Goal: Information Seeking & Learning: Learn about a topic

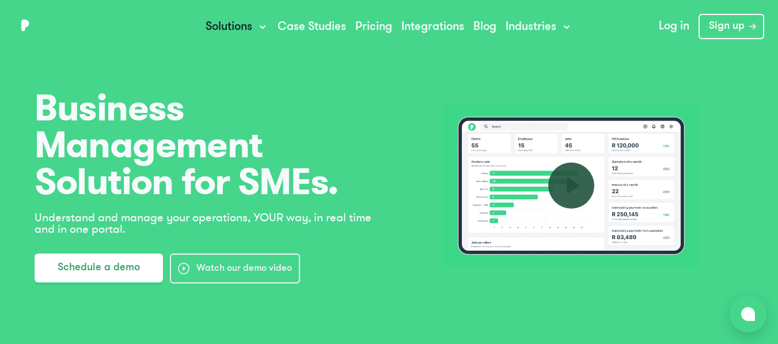
click at [259, 31] on icon "button" at bounding box center [263, 27] width 12 height 12
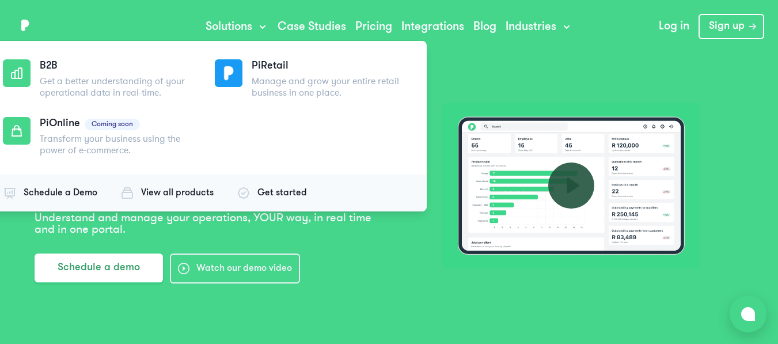
click at [617, 41] on div "Solutions B2B Get a better understanding of your operational data in real-time.…" at bounding box center [389, 26] width 778 height 53
click at [734, 28] on span "Sign up" at bounding box center [727, 27] width 36 height 14
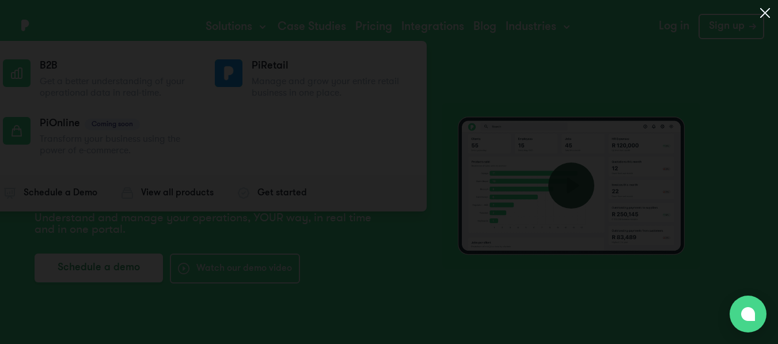
click at [769, 13] on img at bounding box center [764, 12] width 19 height 19
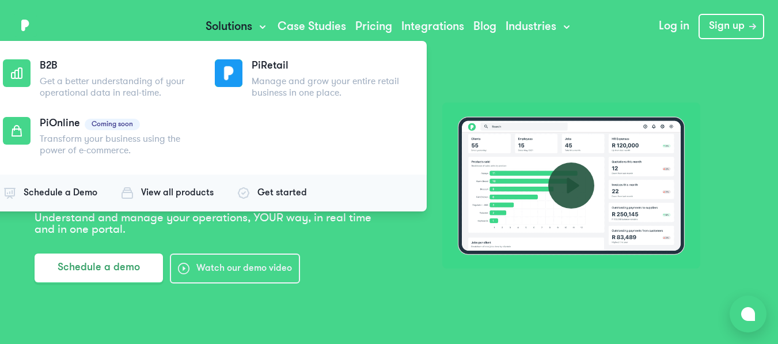
click at [228, 20] on span "Solutions" at bounding box center [229, 27] width 47 height 14
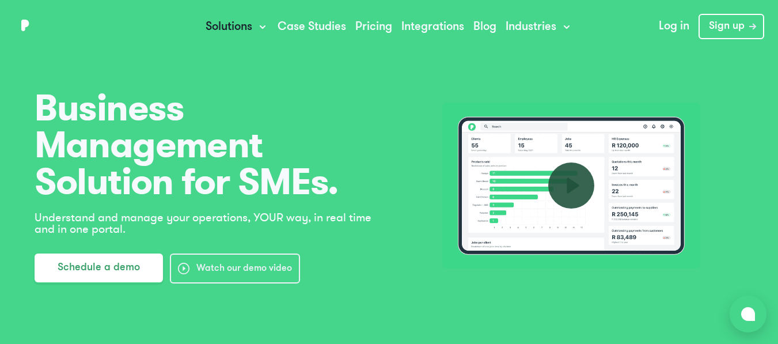
click at [262, 25] on icon "button" at bounding box center [263, 27] width 12 height 12
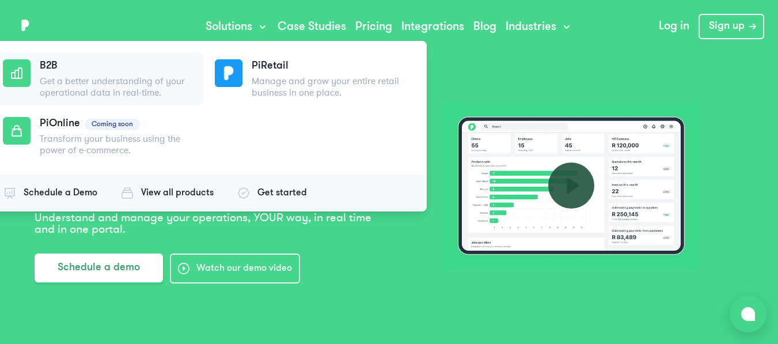
click at [138, 76] on p "Get a better understanding of your operational data in real-time." at bounding box center [118, 86] width 157 height 23
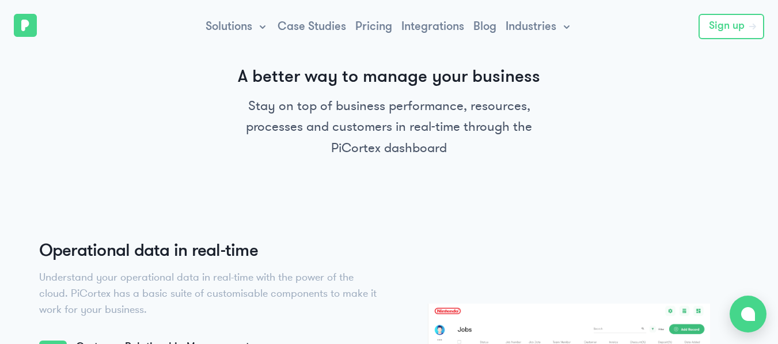
click at [743, 22] on span "Sign up" at bounding box center [727, 27] width 36 height 14
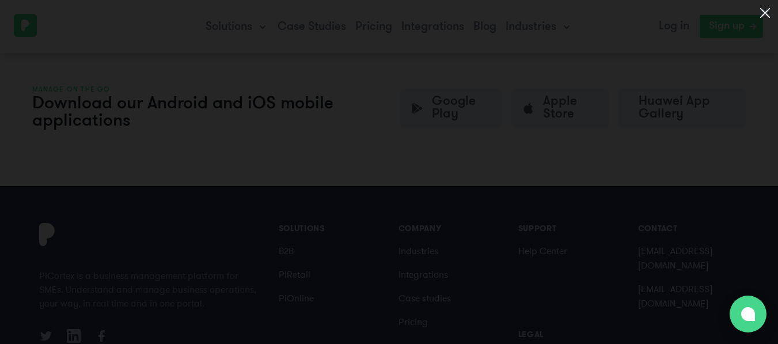
scroll to position [969, 0]
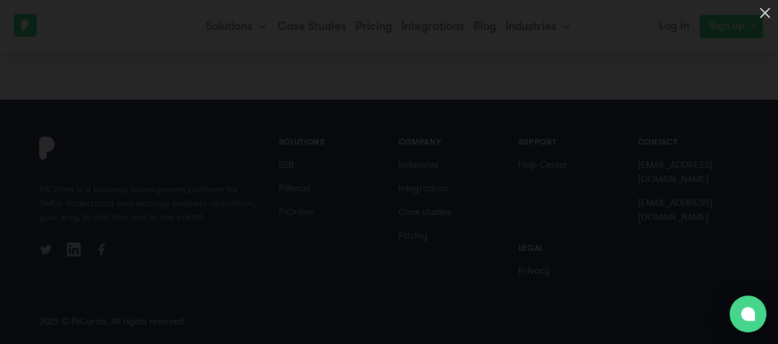
click at [750, 318] on img at bounding box center [748, 314] width 14 height 14
